Goal: Task Accomplishment & Management: Complete application form

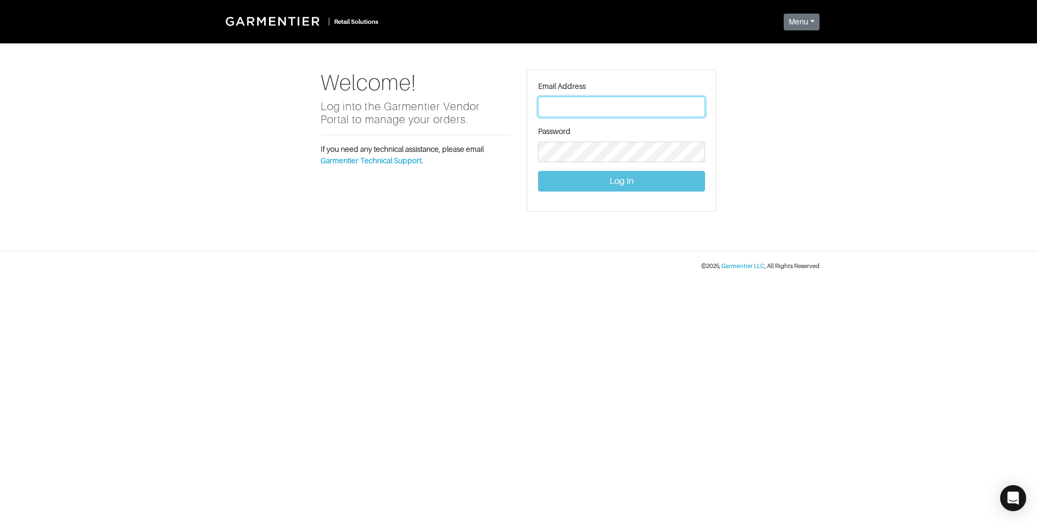
type input "vince@garmentier.co"
click at [575, 182] on button "Log In" at bounding box center [621, 181] width 167 height 21
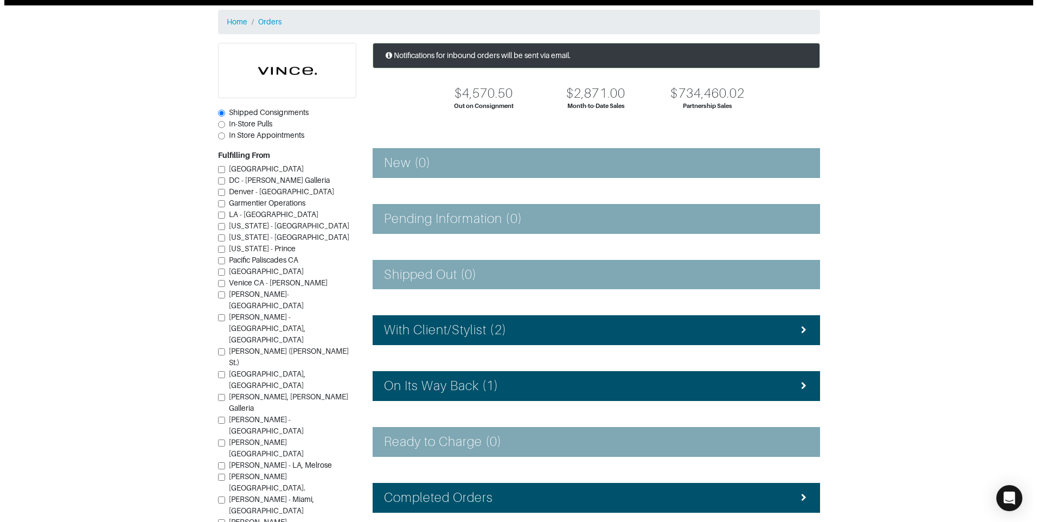
scroll to position [54, 0]
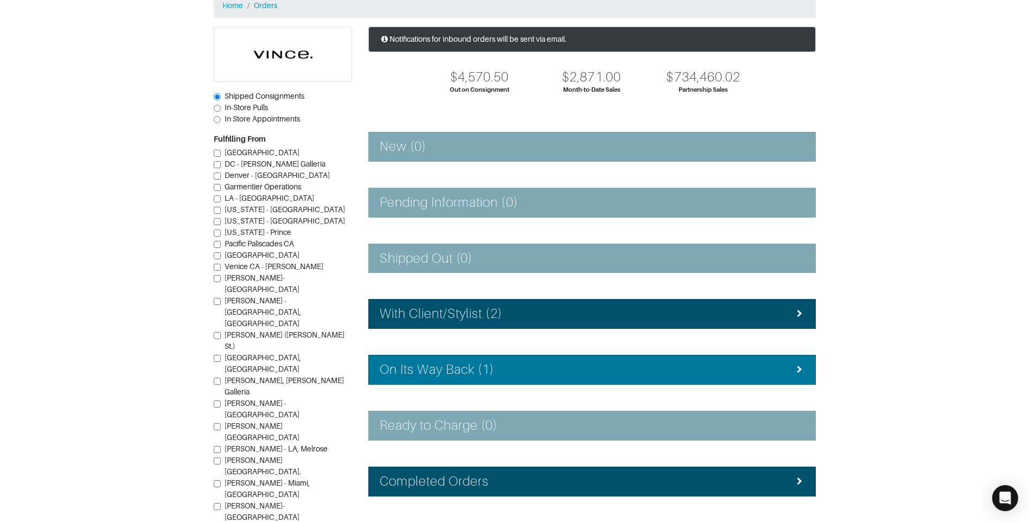
click at [526, 367] on div "On Its Way Back (1)" at bounding box center [592, 370] width 425 height 16
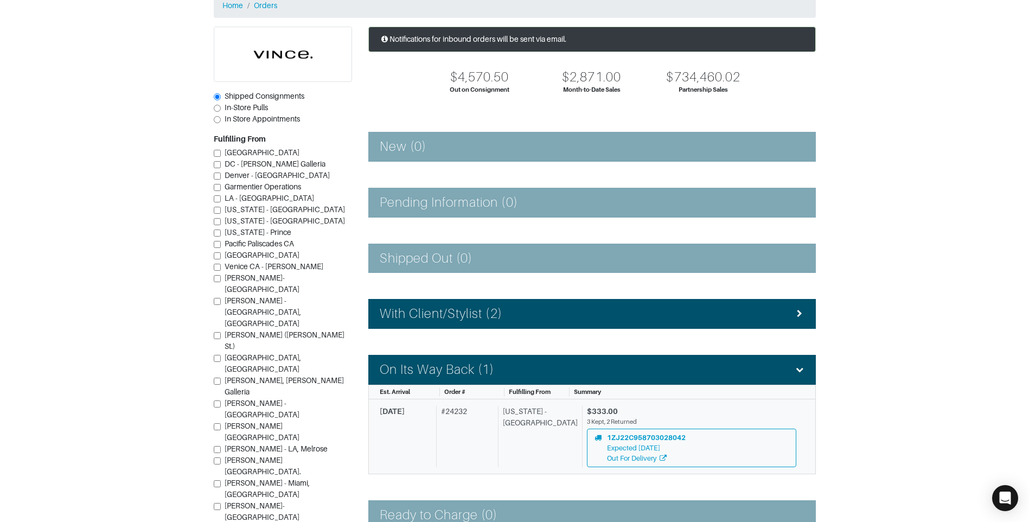
click at [537, 437] on div "[US_STATE] - [GEOGRAPHIC_DATA]" at bounding box center [538, 436] width 80 height 61
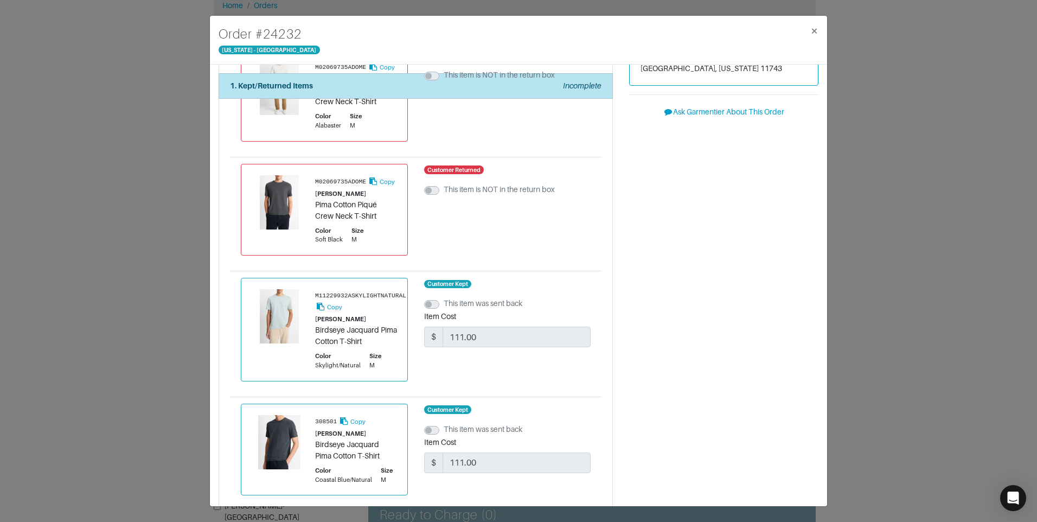
scroll to position [326, 0]
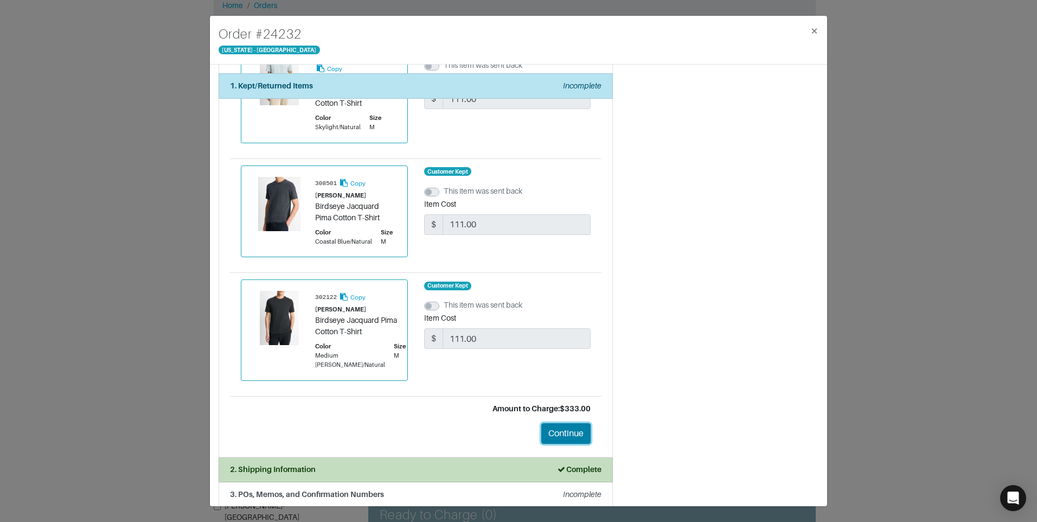
click at [576, 424] on button "Continue" at bounding box center [566, 433] width 49 height 21
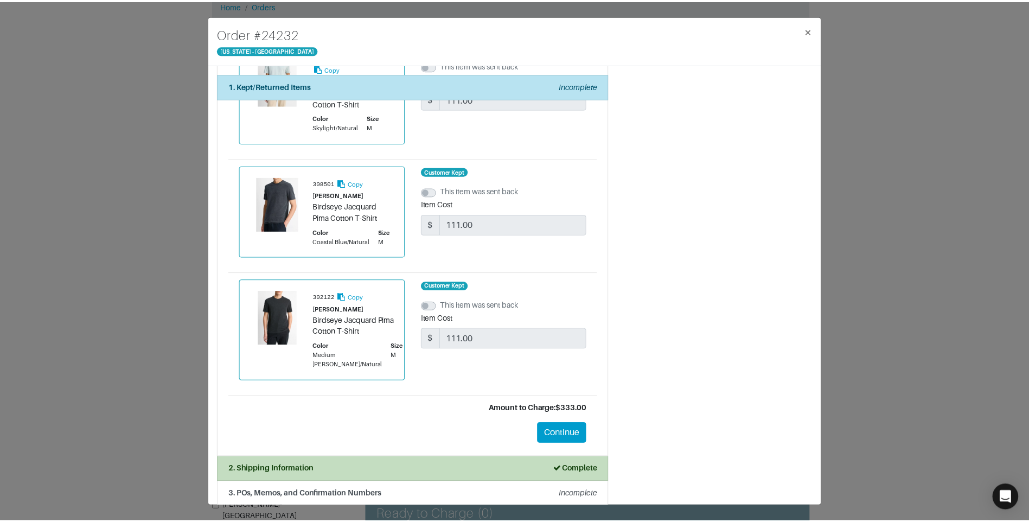
scroll to position [0, 0]
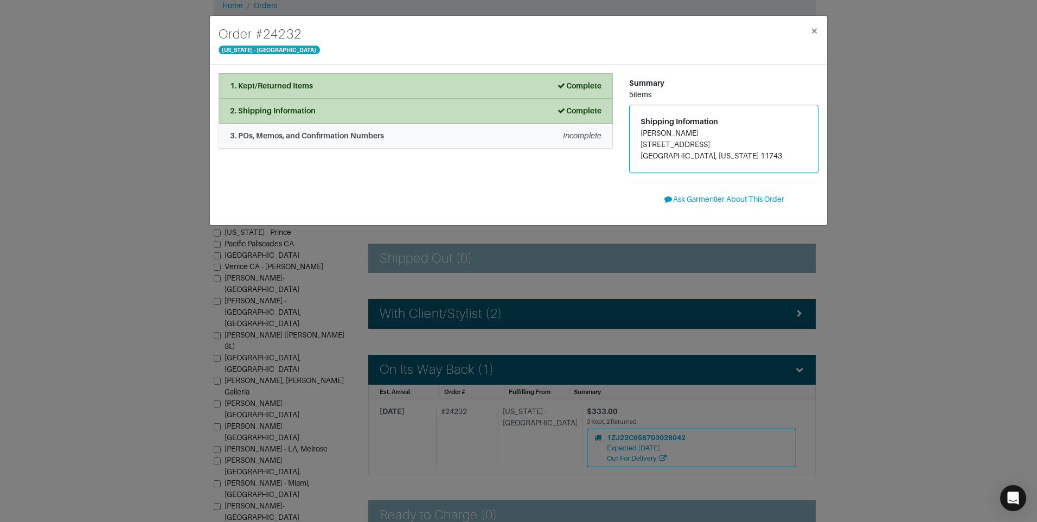
click at [345, 128] on li "3. POs, Memos, and Confirmation Numbers Incomplete" at bounding box center [416, 136] width 394 height 25
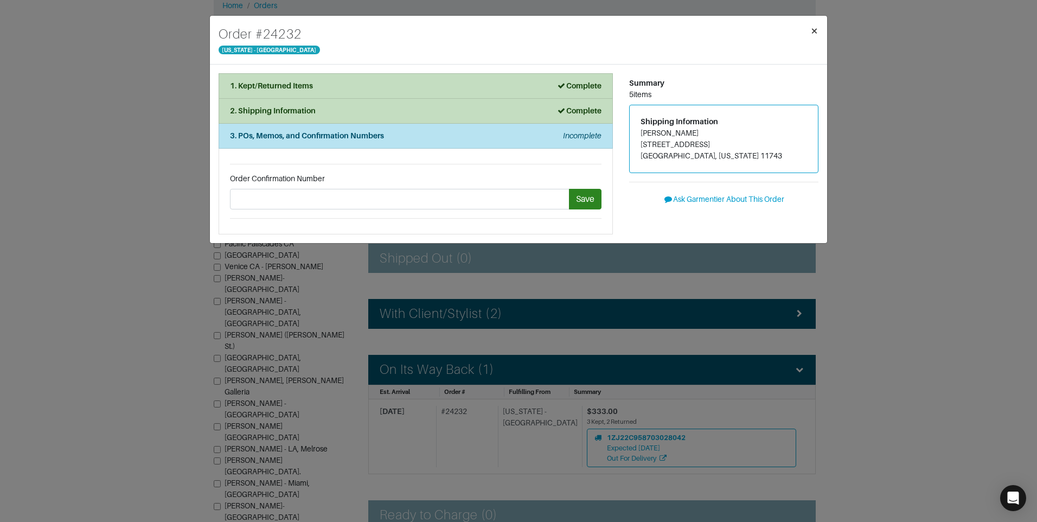
click at [824, 33] on button "×" at bounding box center [815, 31] width 26 height 30
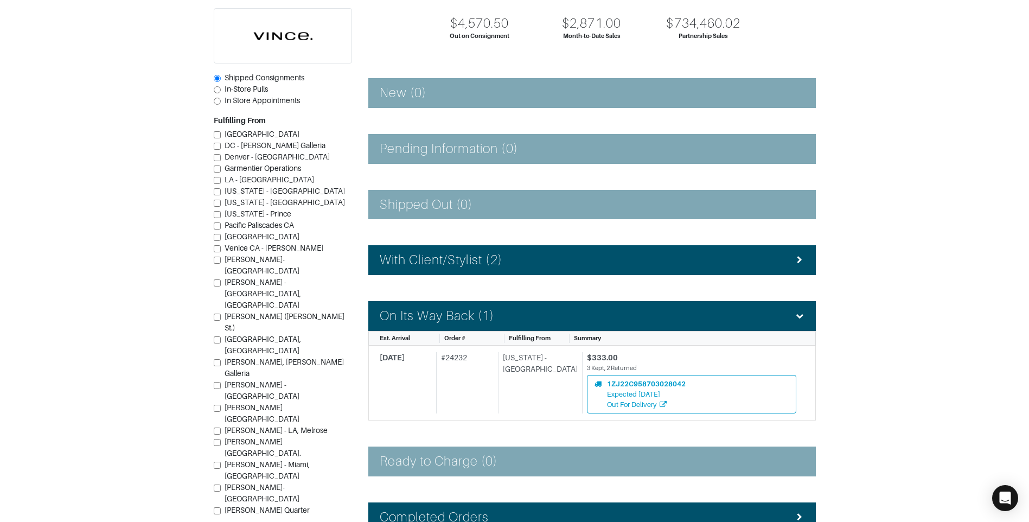
scroll to position [109, 0]
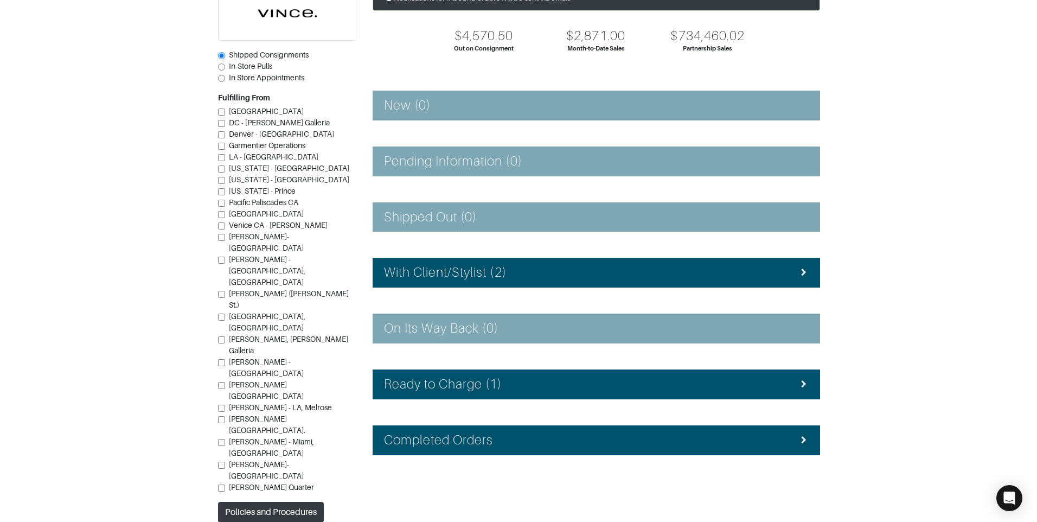
scroll to position [97, 0]
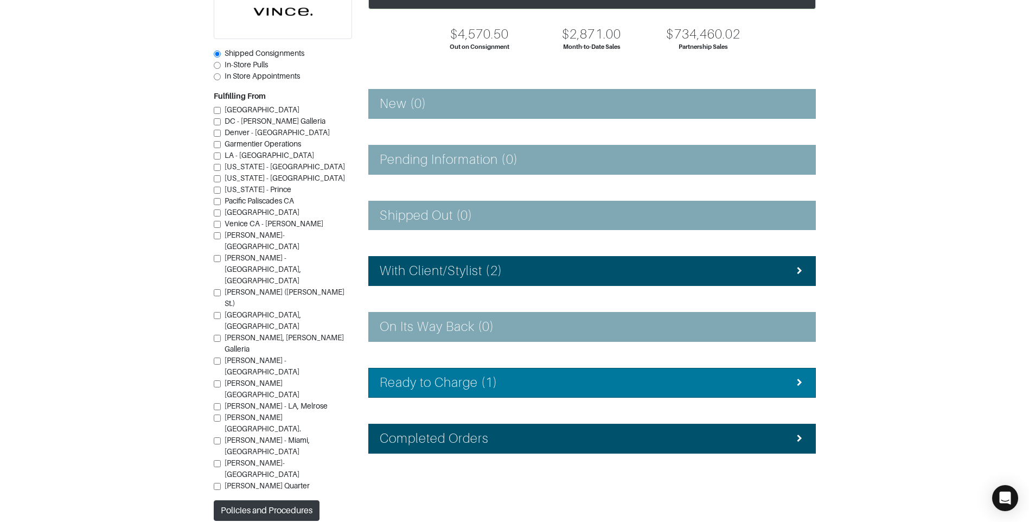
click at [536, 378] on div "Ready to Charge (1)" at bounding box center [592, 383] width 425 height 16
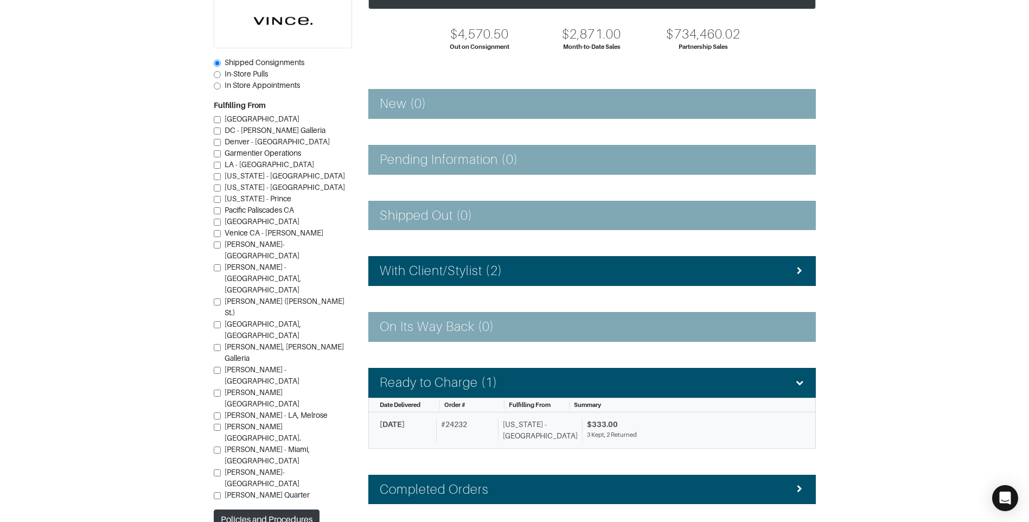
click at [530, 437] on div "[US_STATE] - [GEOGRAPHIC_DATA]" at bounding box center [538, 430] width 80 height 23
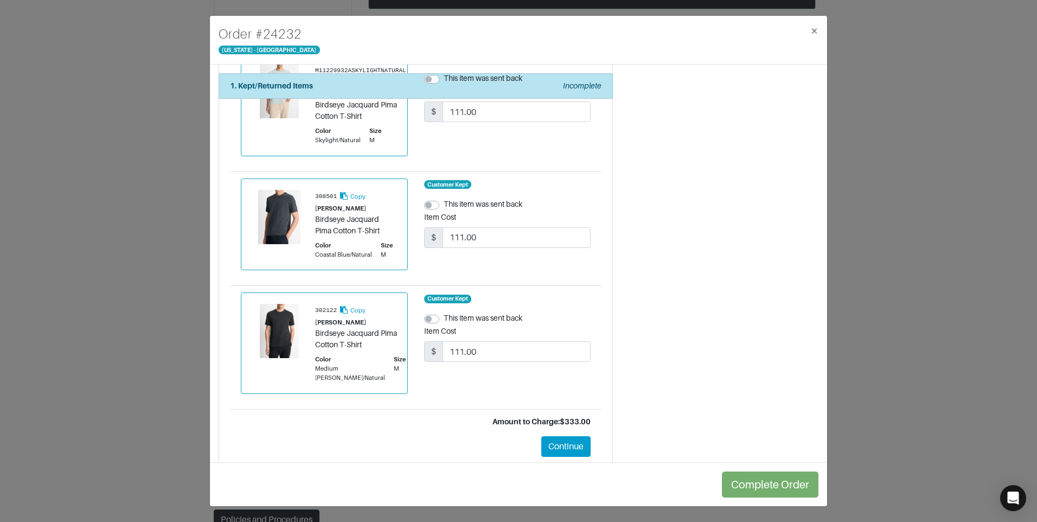
scroll to position [354, 0]
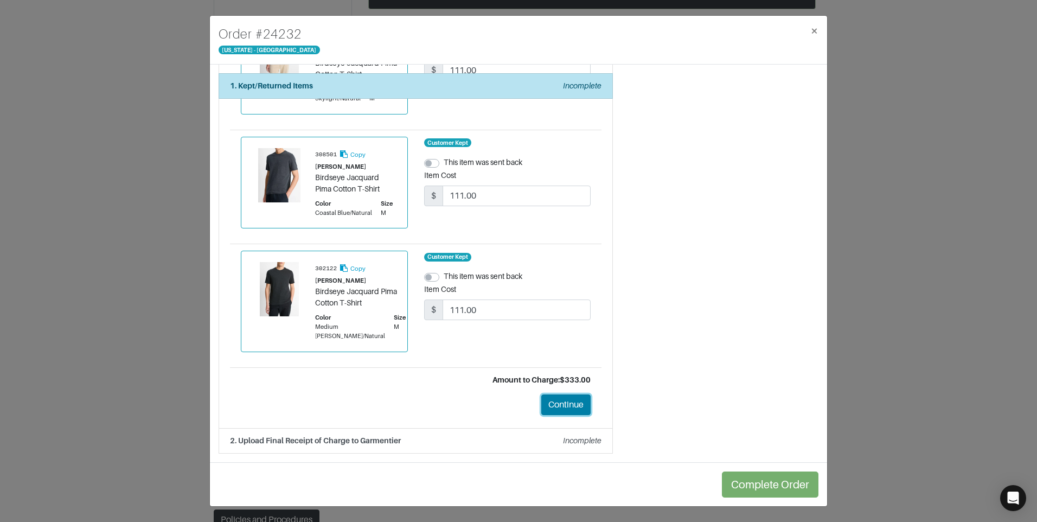
click at [561, 403] on button "Continue" at bounding box center [566, 404] width 49 height 21
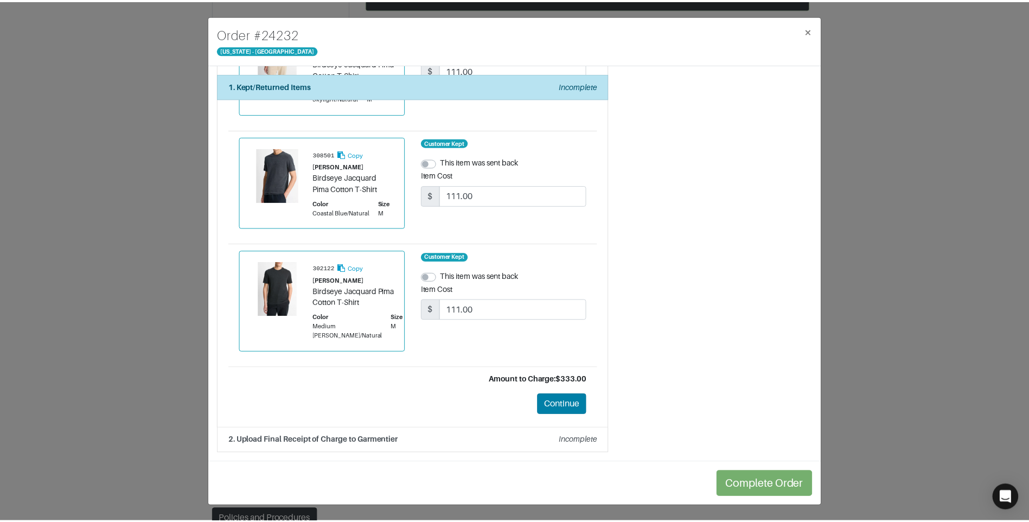
scroll to position [0, 0]
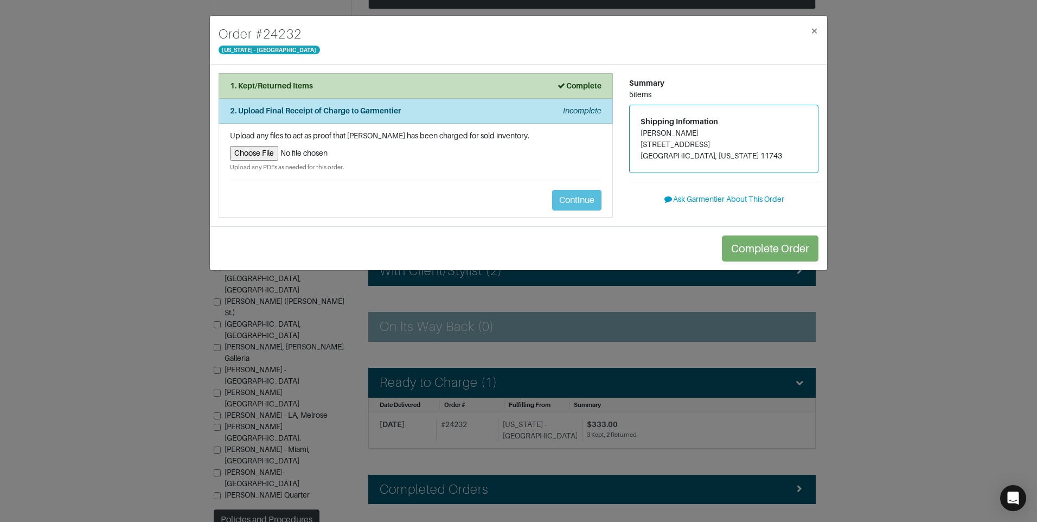
click at [269, 151] on input "file" at bounding box center [416, 153] width 372 height 15
type input "C:\fakepath\exchange_receipt_81cd07a0-d75e-4bb1-bc25-3114cce1e1e0.pdf"
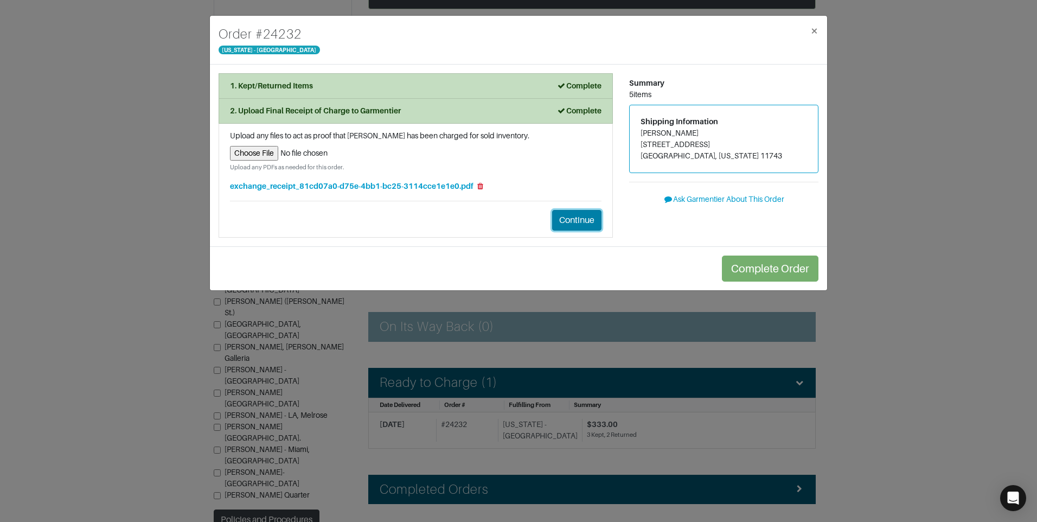
drag, startPoint x: 588, startPoint y: 223, endPoint x: 618, endPoint y: 225, distance: 29.9
click at [590, 222] on button "Continue" at bounding box center [576, 220] width 49 height 21
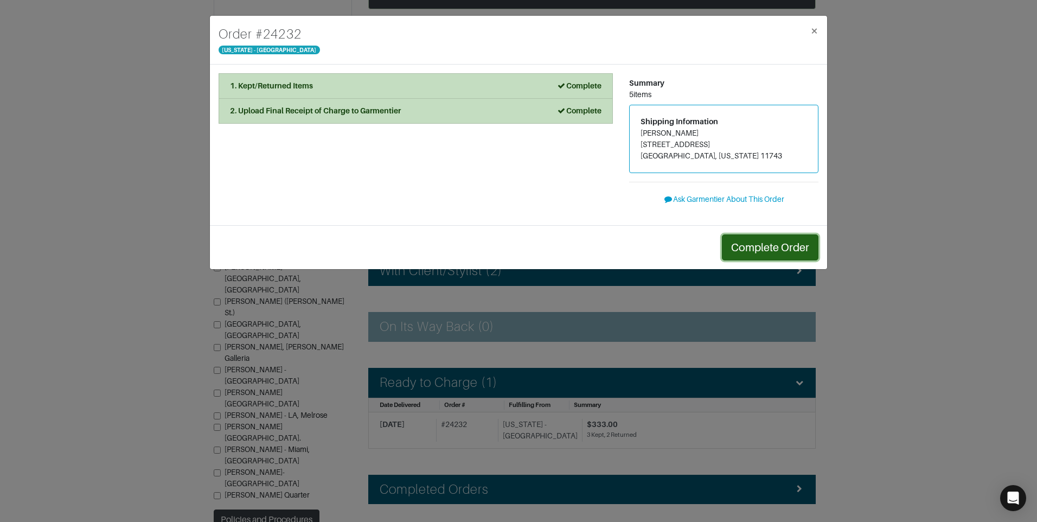
click at [777, 252] on button "Complete Order" at bounding box center [770, 247] width 97 height 26
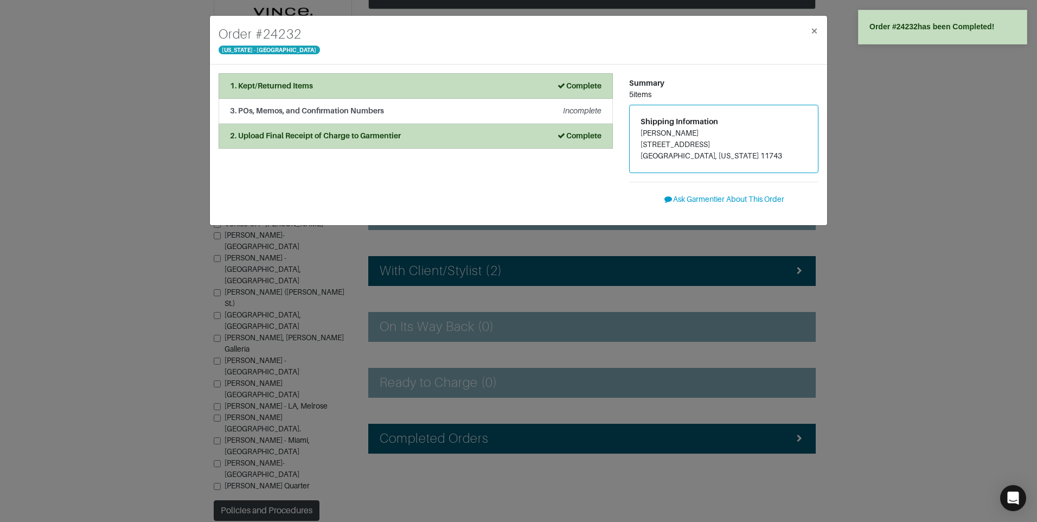
drag, startPoint x: 960, startPoint y: 314, endPoint x: 927, endPoint y: 307, distance: 34.4
click at [960, 315] on div "Order # 24232 [US_STATE] - [GEOGRAPHIC_DATA] × 1. Kept/Returned Items Complete …" at bounding box center [518, 261] width 1037 height 522
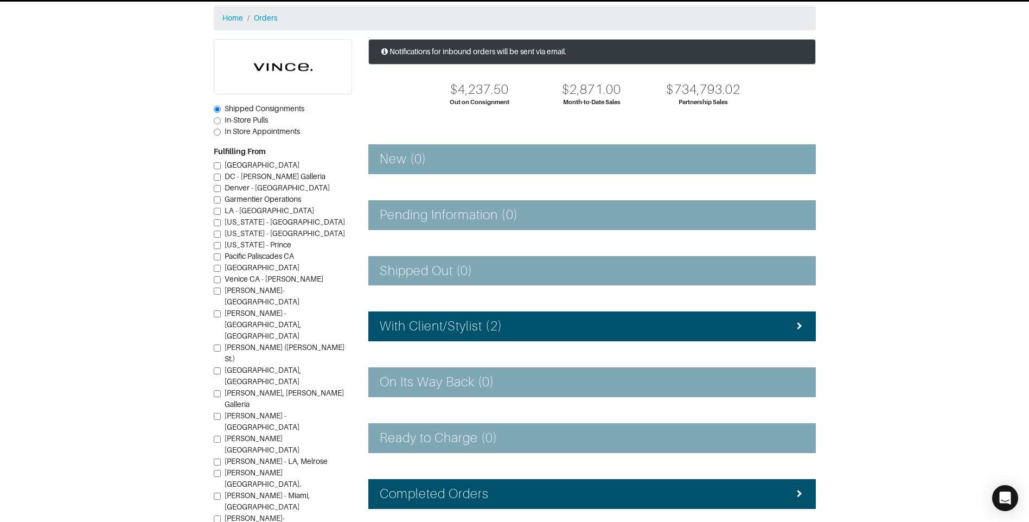
scroll to position [97, 0]
